Goal: Check status: Check status

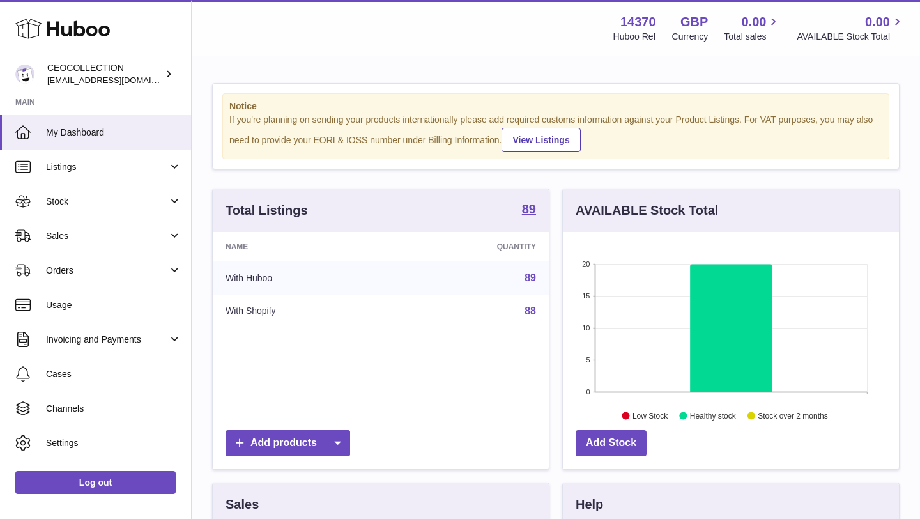
scroll to position [199, 336]
click at [749, 331] on icon at bounding box center [731, 328] width 82 height 128
click at [546, 146] on link "View Listings" at bounding box center [541, 140] width 79 height 24
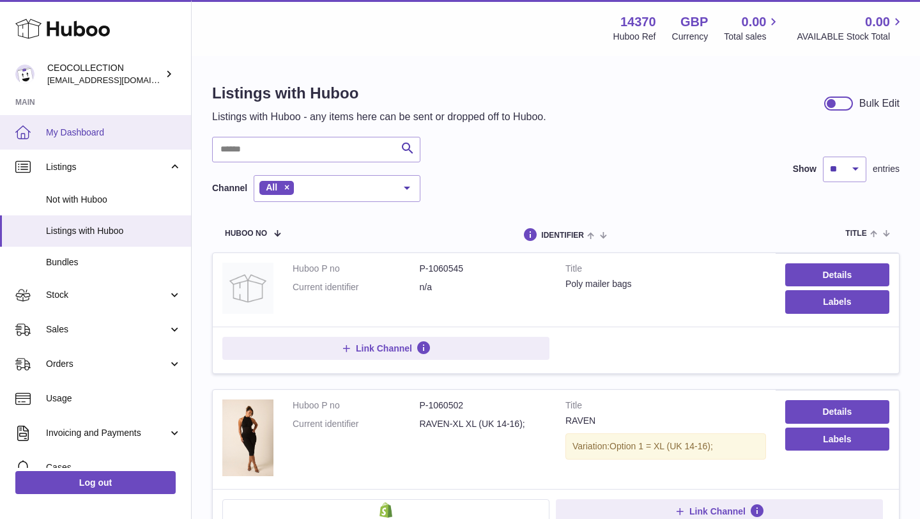
click at [94, 118] on link "My Dashboard" at bounding box center [95, 132] width 191 height 35
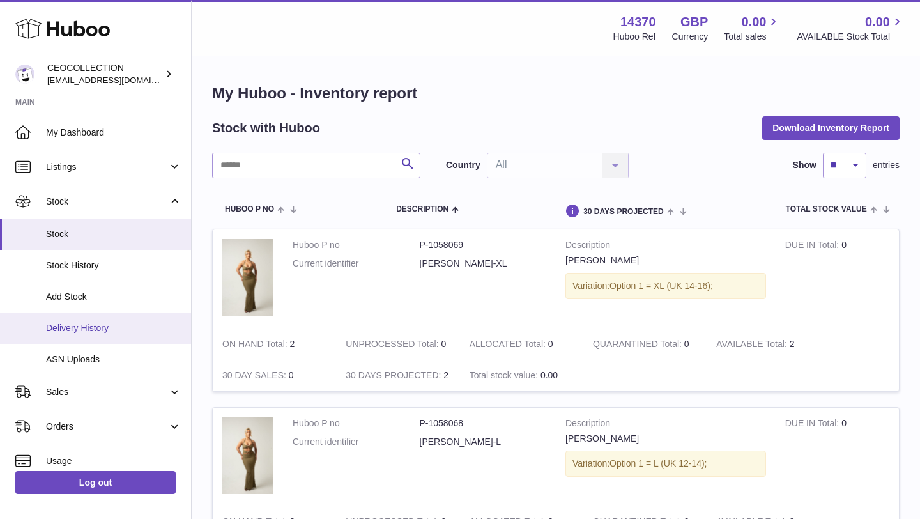
click at [95, 325] on span "Delivery History" at bounding box center [113, 328] width 135 height 12
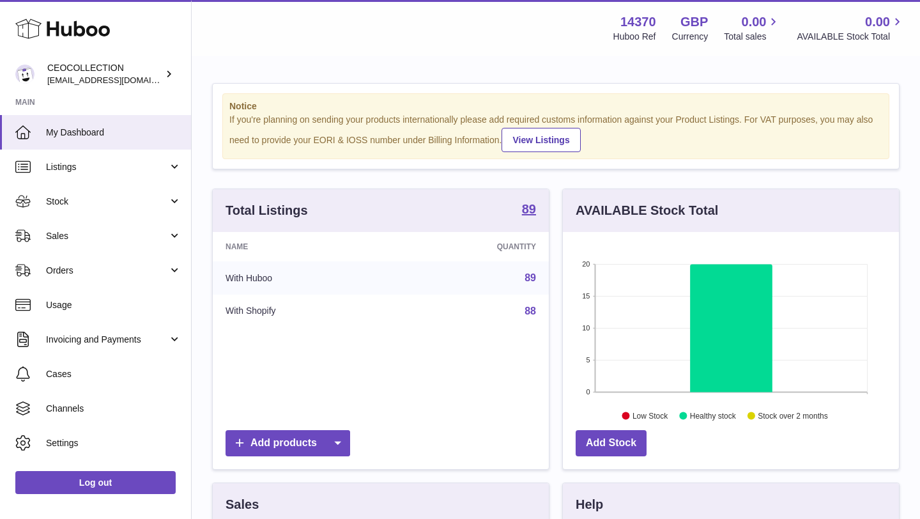
scroll to position [199, 336]
click at [743, 329] on icon at bounding box center [731, 328] width 82 height 128
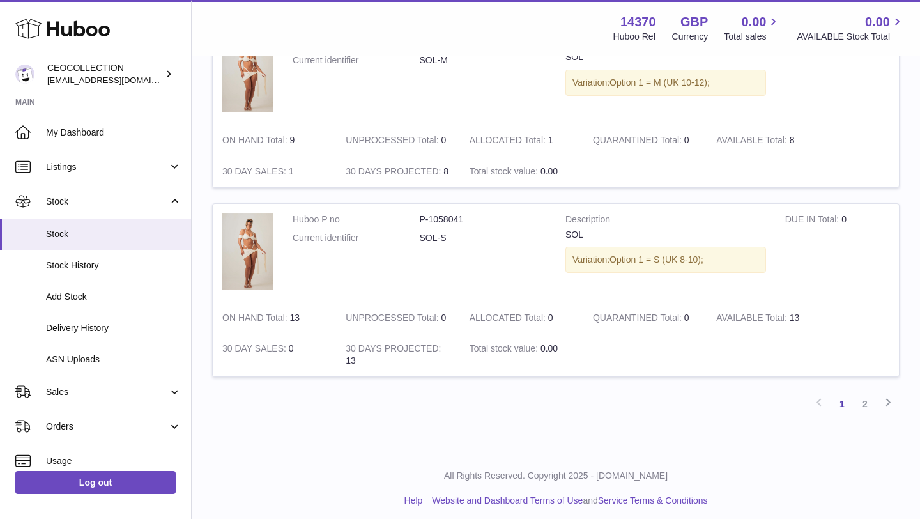
scroll to position [1672, 0]
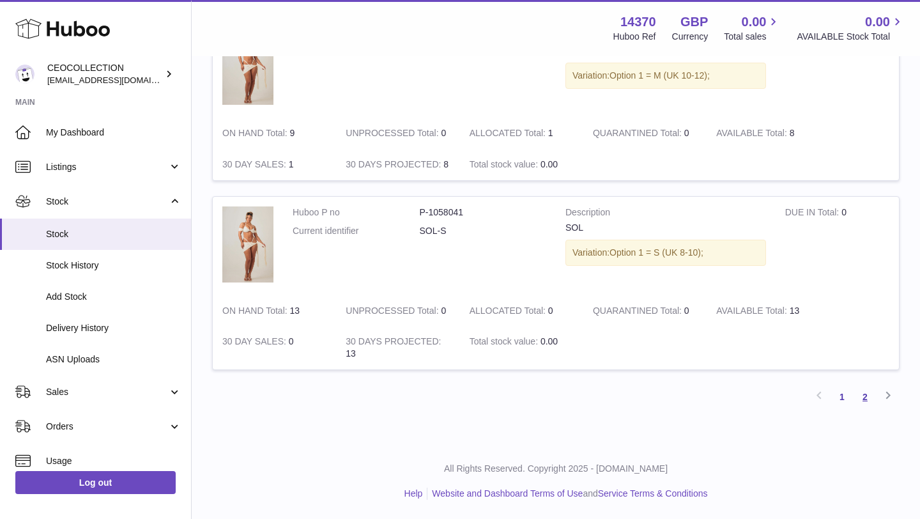
click at [865, 392] on link "2" at bounding box center [865, 396] width 23 height 23
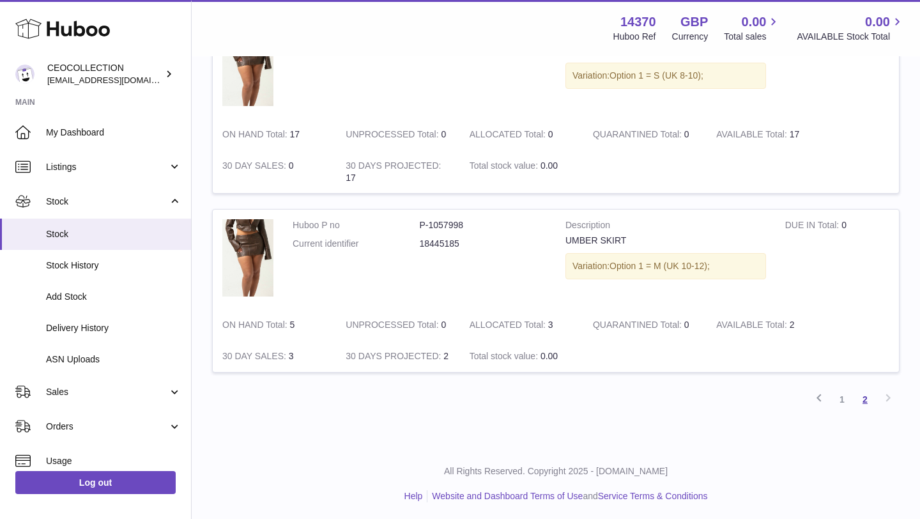
scroll to position [1669, 0]
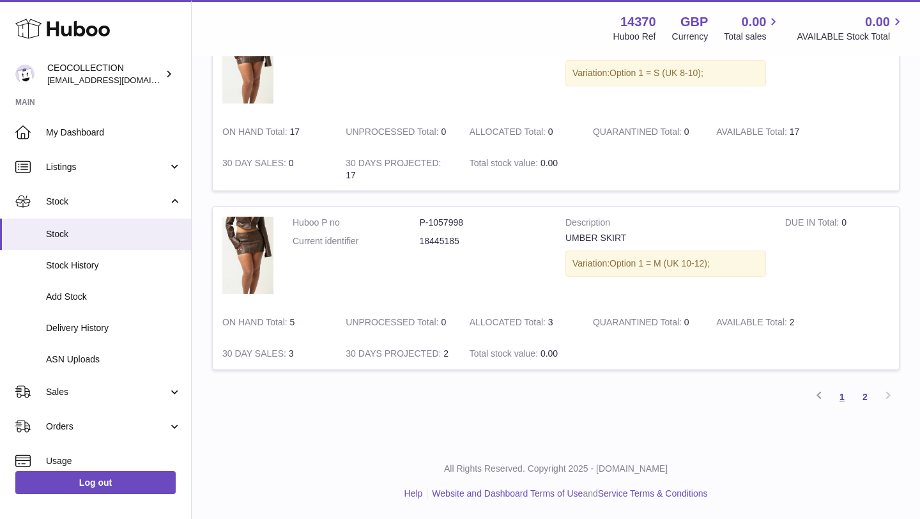
click at [846, 395] on link "1" at bounding box center [842, 396] width 23 height 23
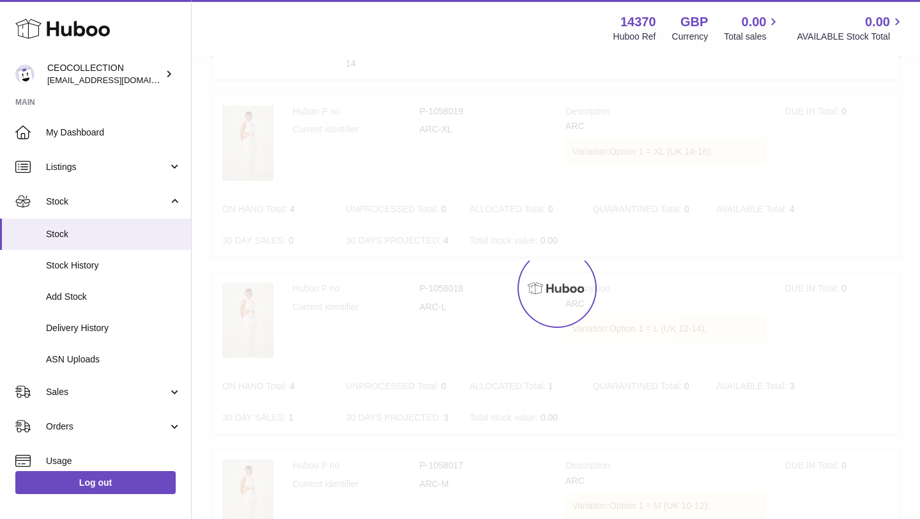
scroll to position [58, 0]
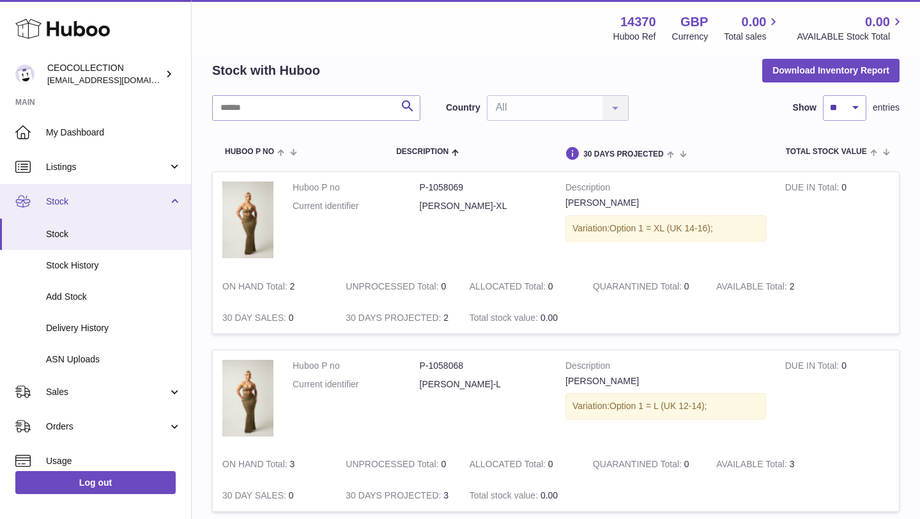
click at [73, 198] on span "Stock" at bounding box center [107, 202] width 122 height 12
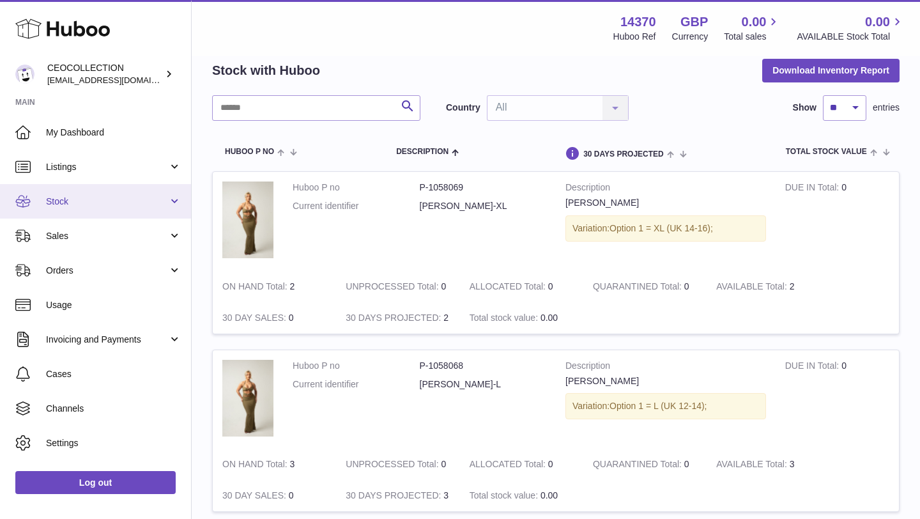
click at [73, 198] on span "Stock" at bounding box center [107, 202] width 122 height 12
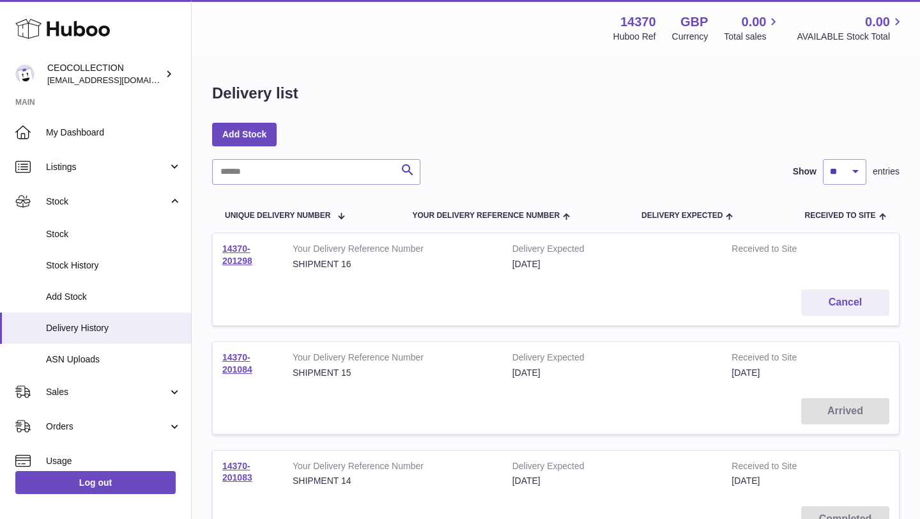
click at [684, 136] on div "Add Stock" at bounding box center [556, 134] width 688 height 23
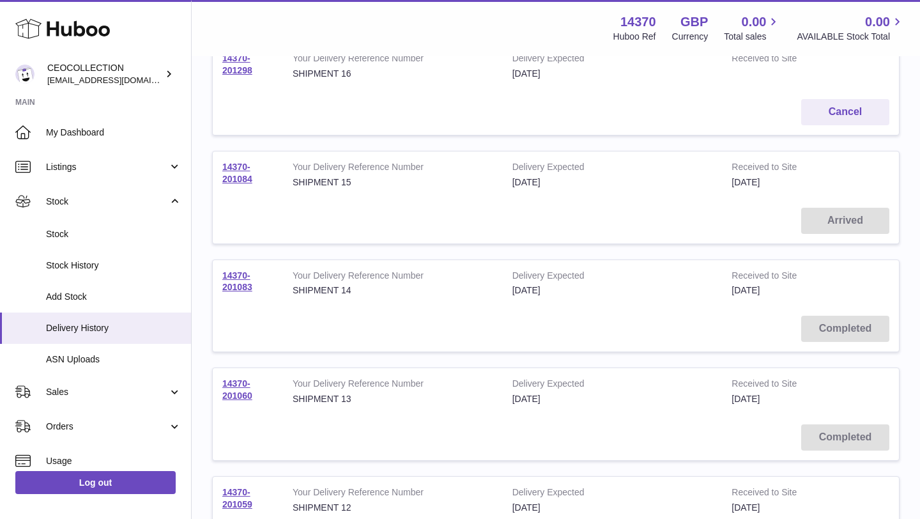
scroll to position [205, 0]
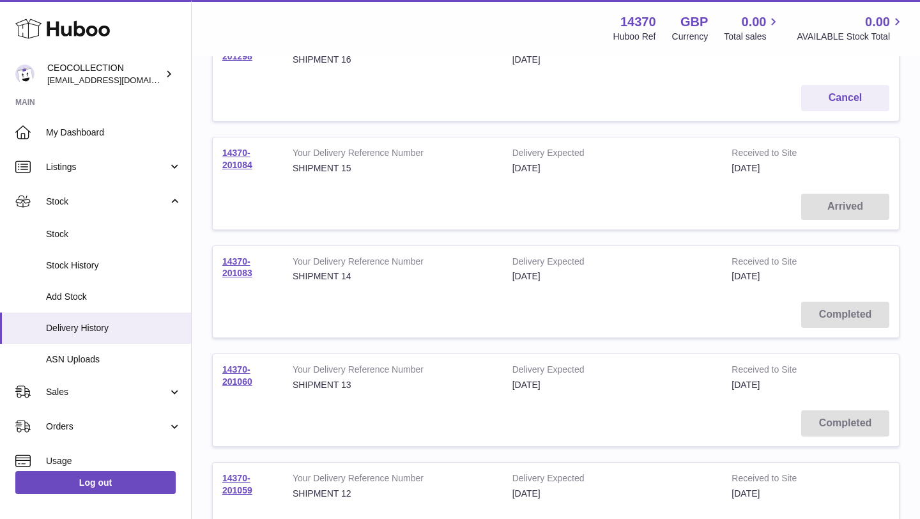
click at [324, 164] on div "SHIPMENT 15" at bounding box center [393, 168] width 201 height 12
click at [227, 155] on link "14370-201084" at bounding box center [237, 159] width 30 height 22
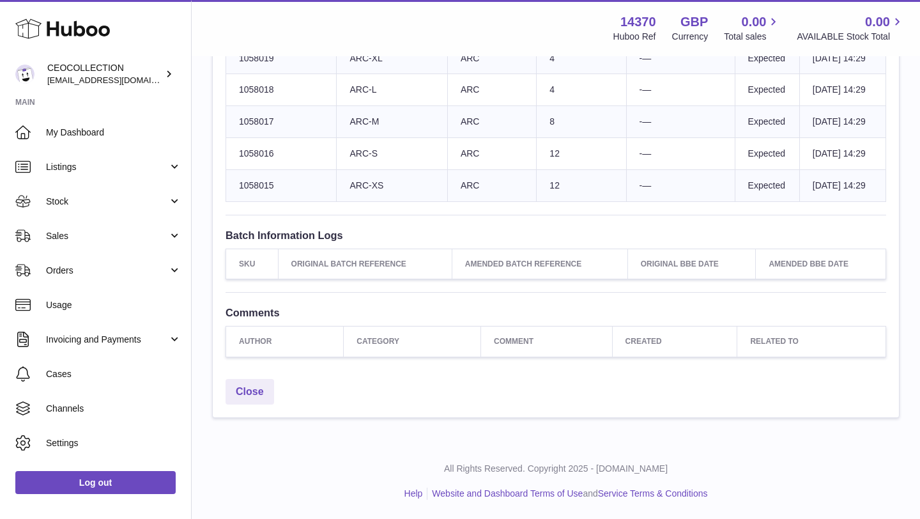
scroll to position [619, 0]
click at [267, 396] on link "Close" at bounding box center [250, 392] width 49 height 26
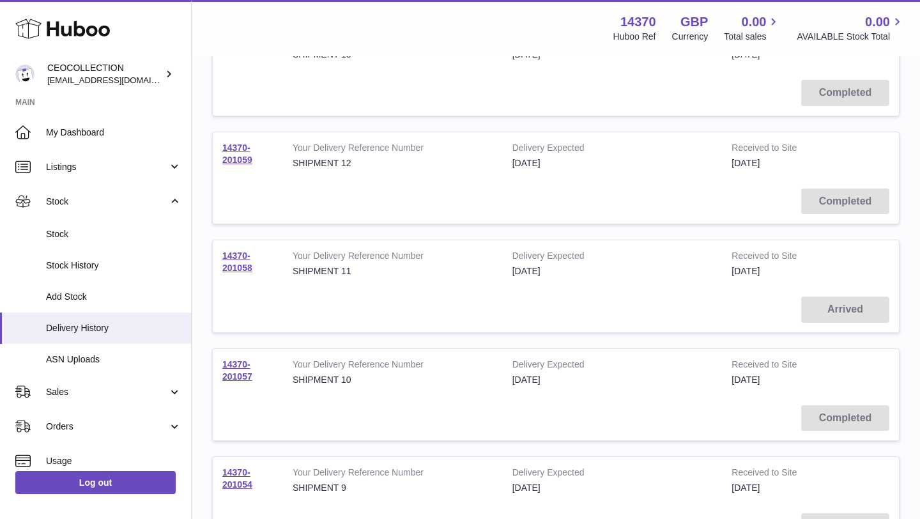
scroll to position [537, 0]
click at [242, 258] on link "14370-201058" at bounding box center [237, 260] width 30 height 22
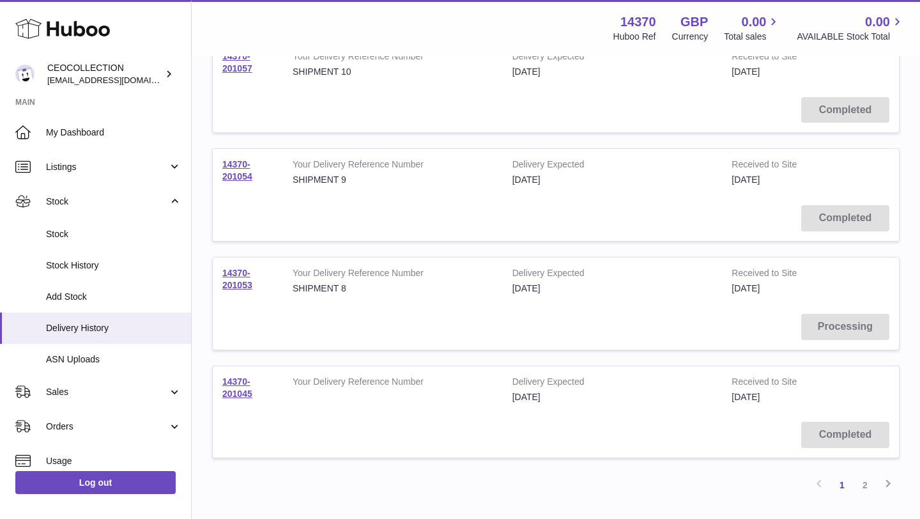
scroll to position [844, 0]
click at [240, 279] on link "14370-201053" at bounding box center [237, 278] width 30 height 22
click at [864, 487] on link "2" at bounding box center [865, 484] width 23 height 23
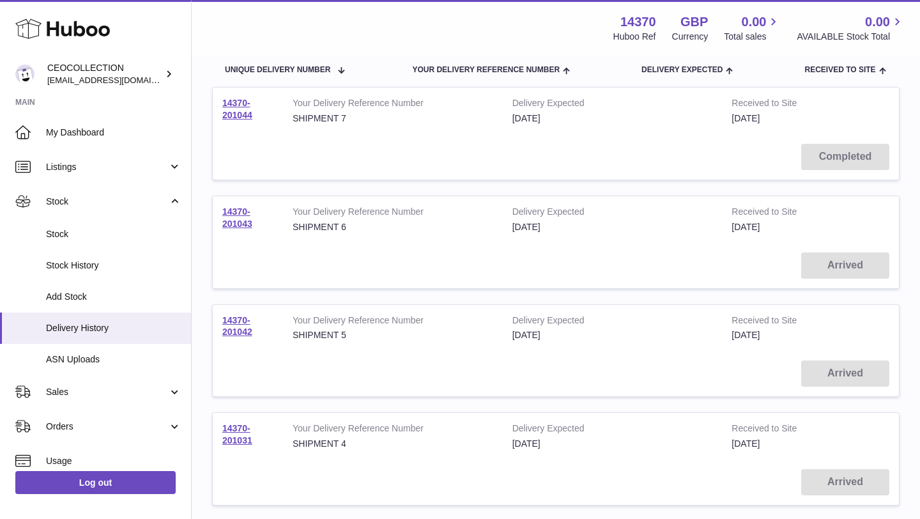
scroll to position [185, 0]
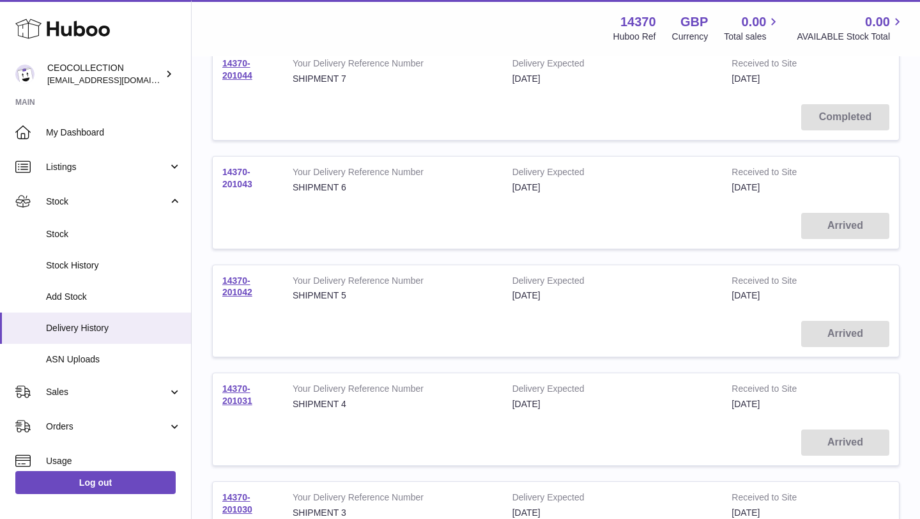
click at [240, 185] on link "14370-201043" at bounding box center [237, 178] width 30 height 22
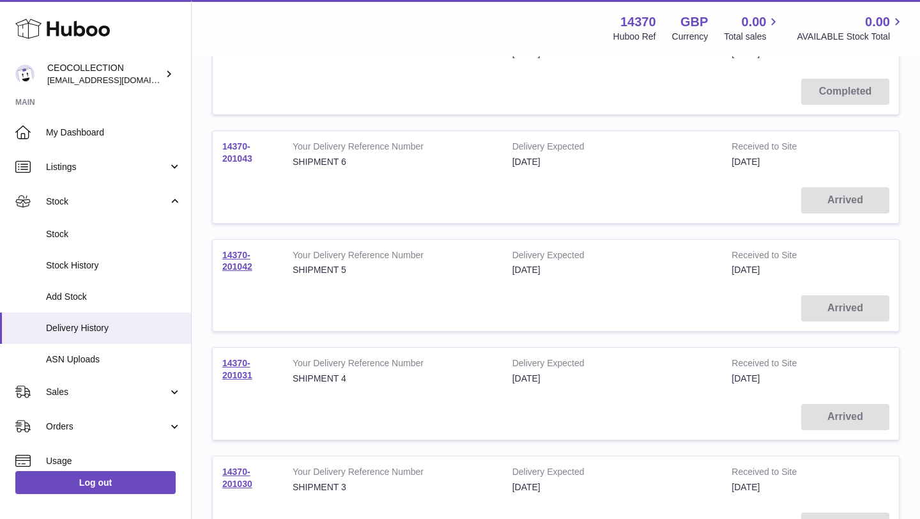
scroll to position [262, 0]
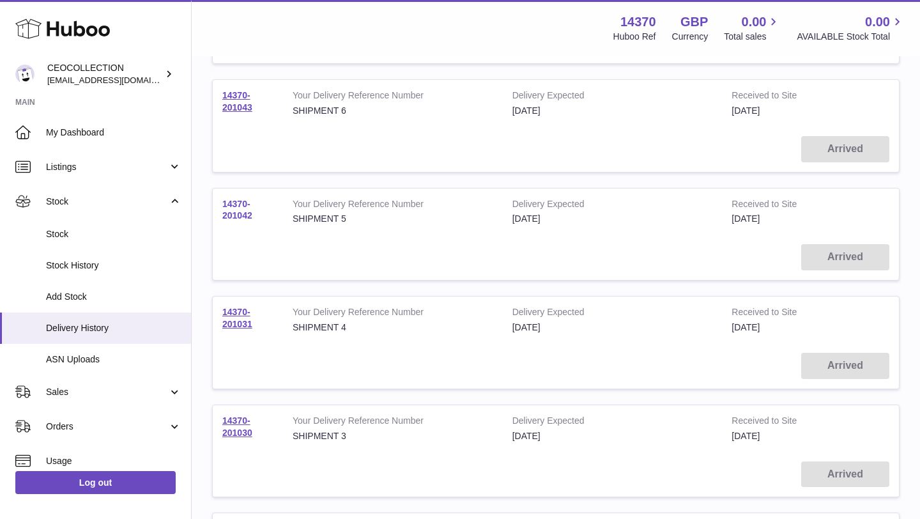
click at [244, 213] on link "14370-201042" at bounding box center [237, 210] width 30 height 22
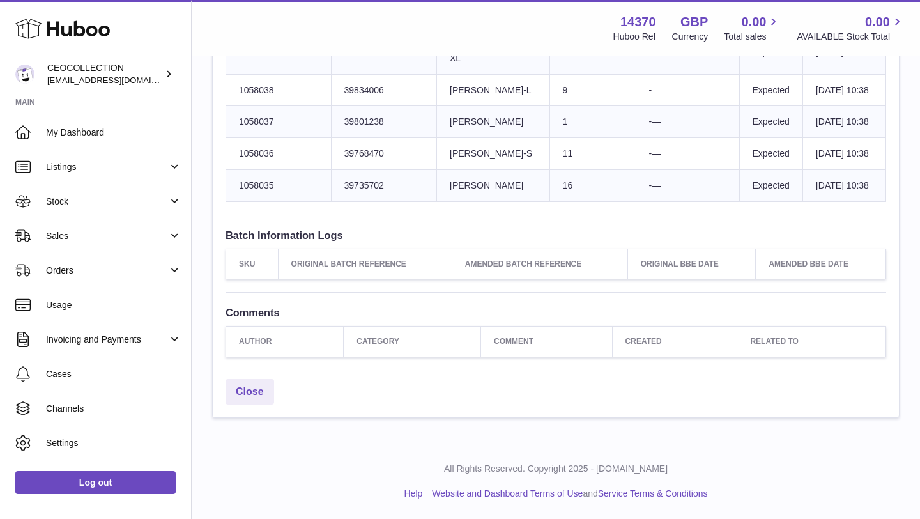
scroll to position [614, 0]
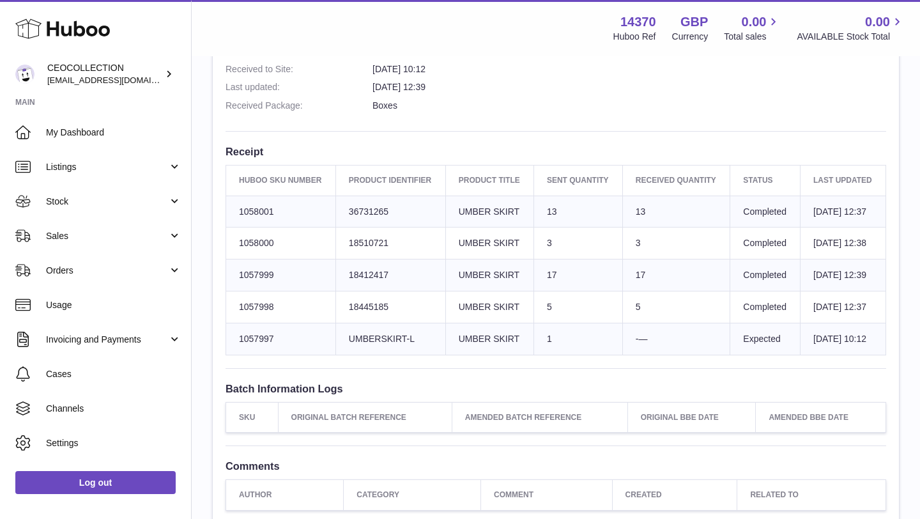
scroll to position [409, 0]
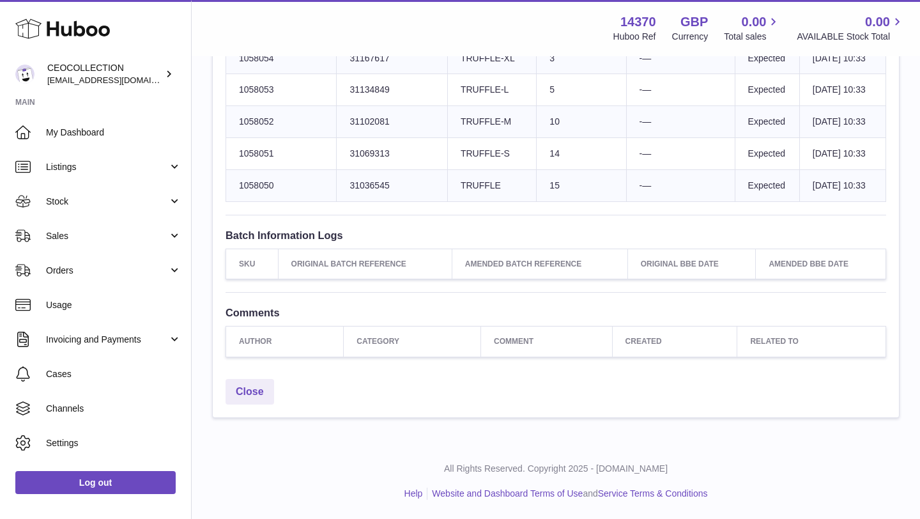
scroll to position [619, 0]
